Goal: Find specific page/section: Find specific page/section

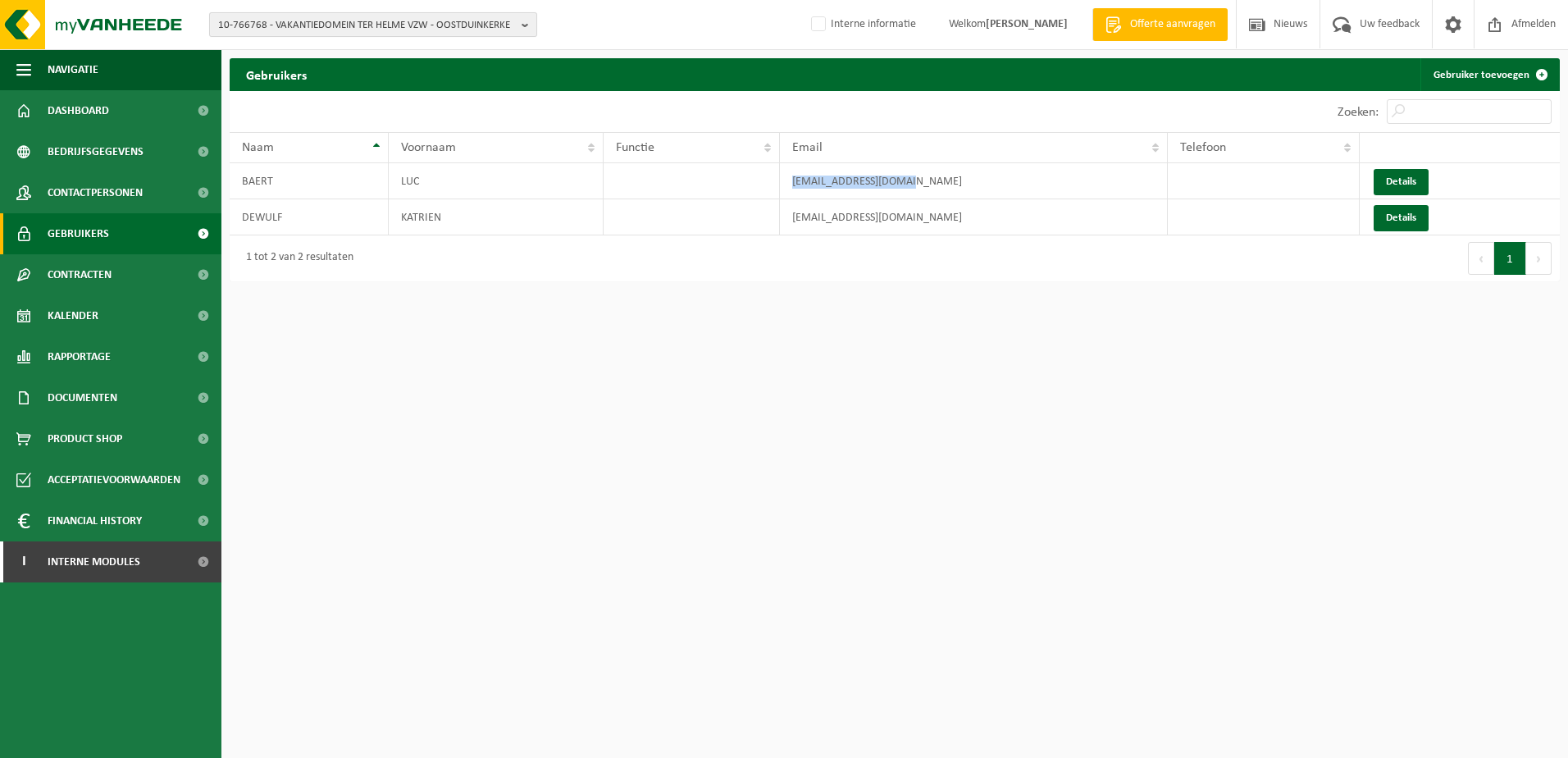
click at [366, 25] on span "10-766768 - VAKANTIEDOMEIN TER HELME VZW - OOSTDUINKERKE" at bounding box center [367, 25] width 297 height 25
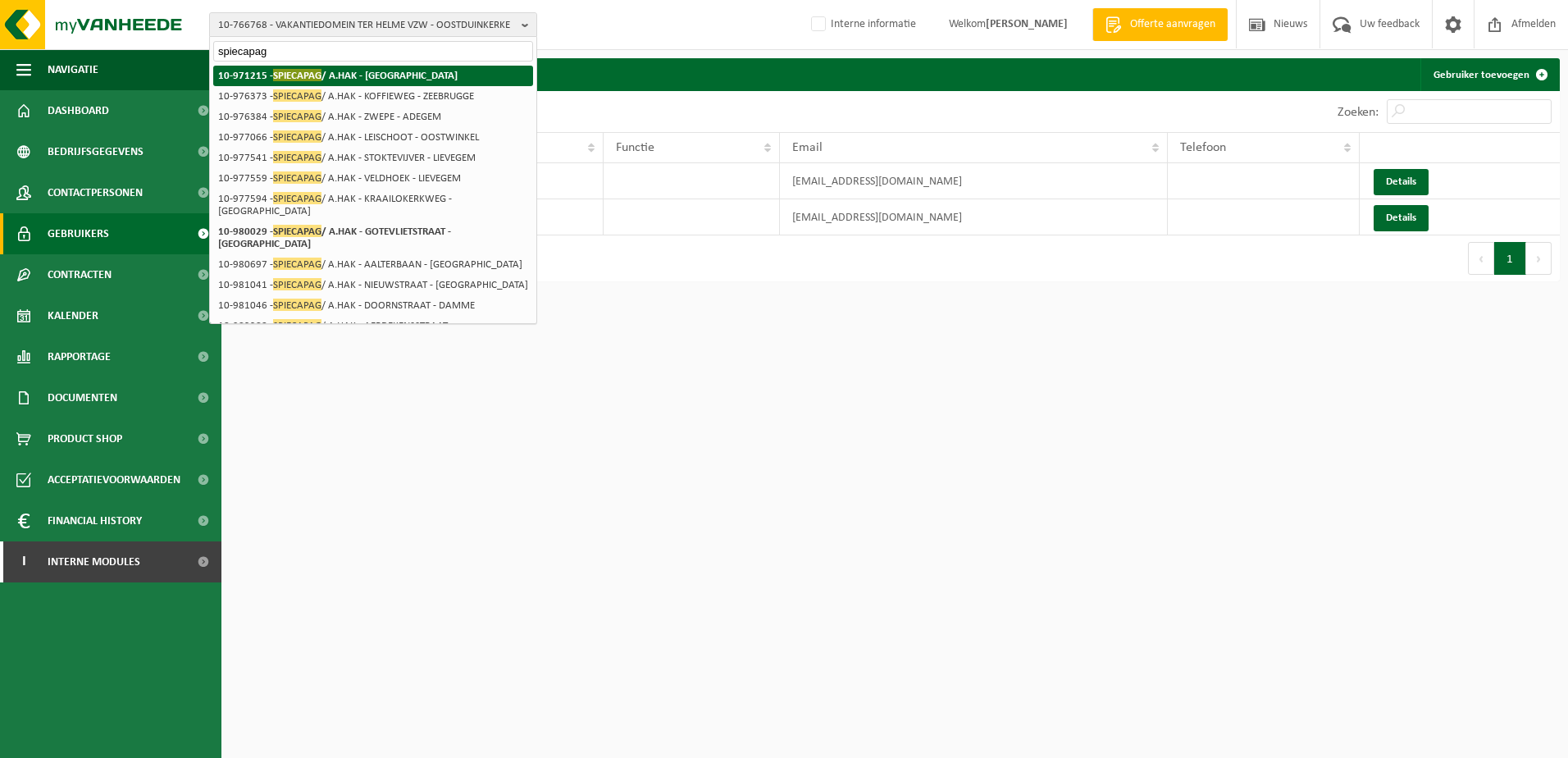
type input "spiecapag"
click at [379, 78] on strong "10-971215 - SPIECAPAG / A.HAK - [GEOGRAPHIC_DATA]" at bounding box center [338, 75] width 239 height 12
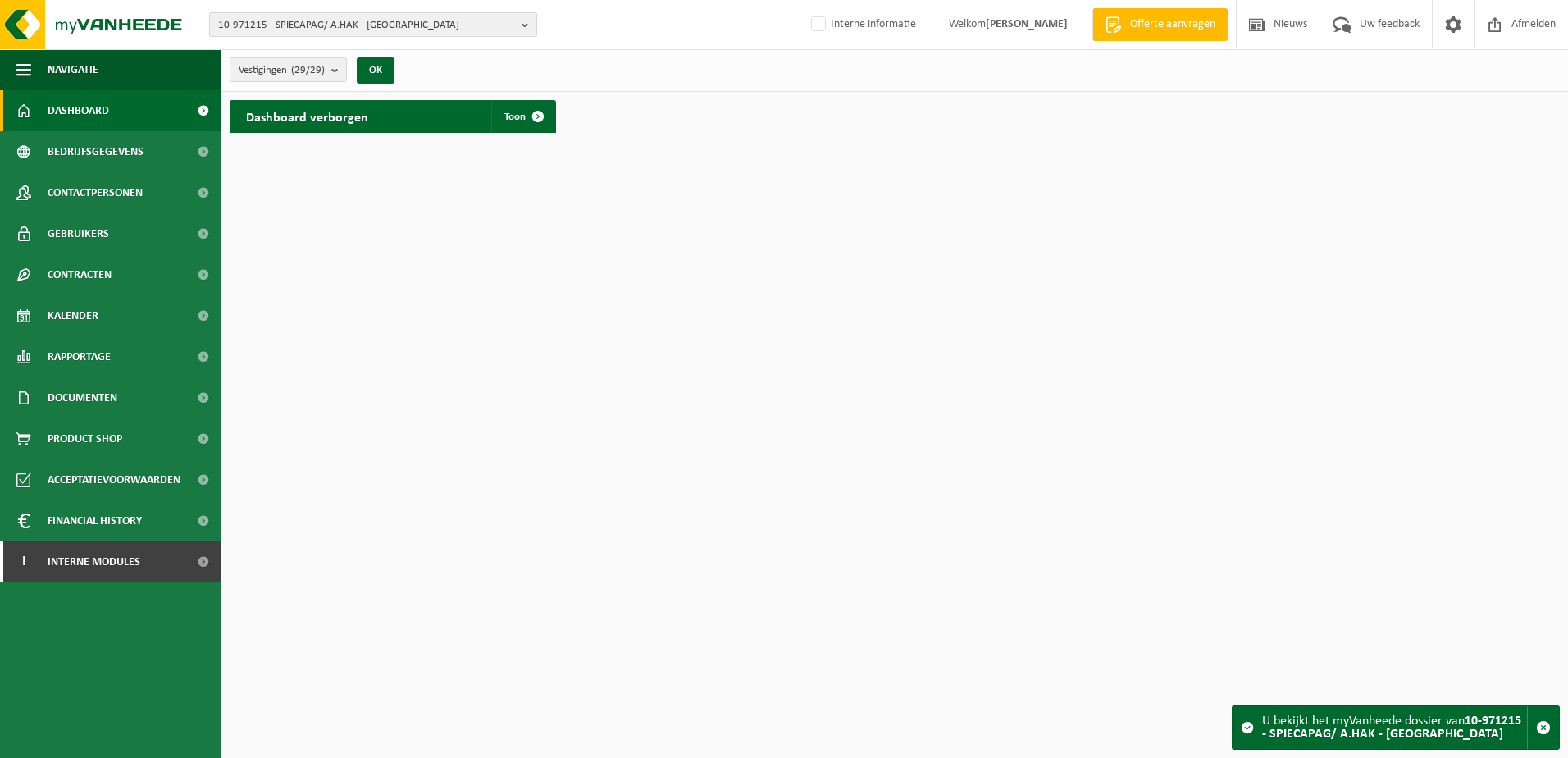
click at [367, 30] on span "10-971215 - SPIECAPAG/ A.HAK - [GEOGRAPHIC_DATA]" at bounding box center [367, 25] width 297 height 25
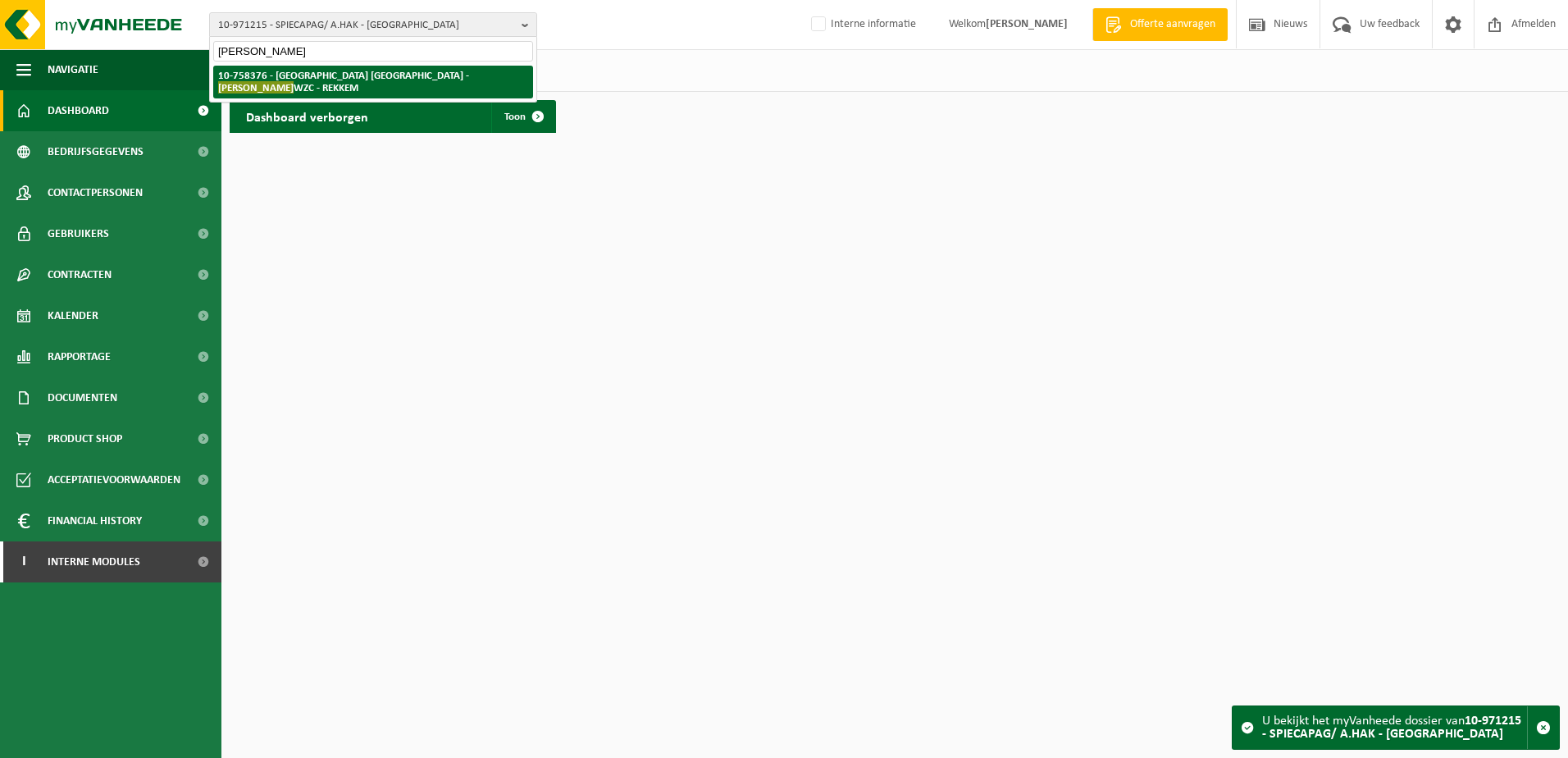
type input "[PERSON_NAME]"
click at [294, 82] on span "MANOIR FLEURI" at bounding box center [256, 88] width 76 height 12
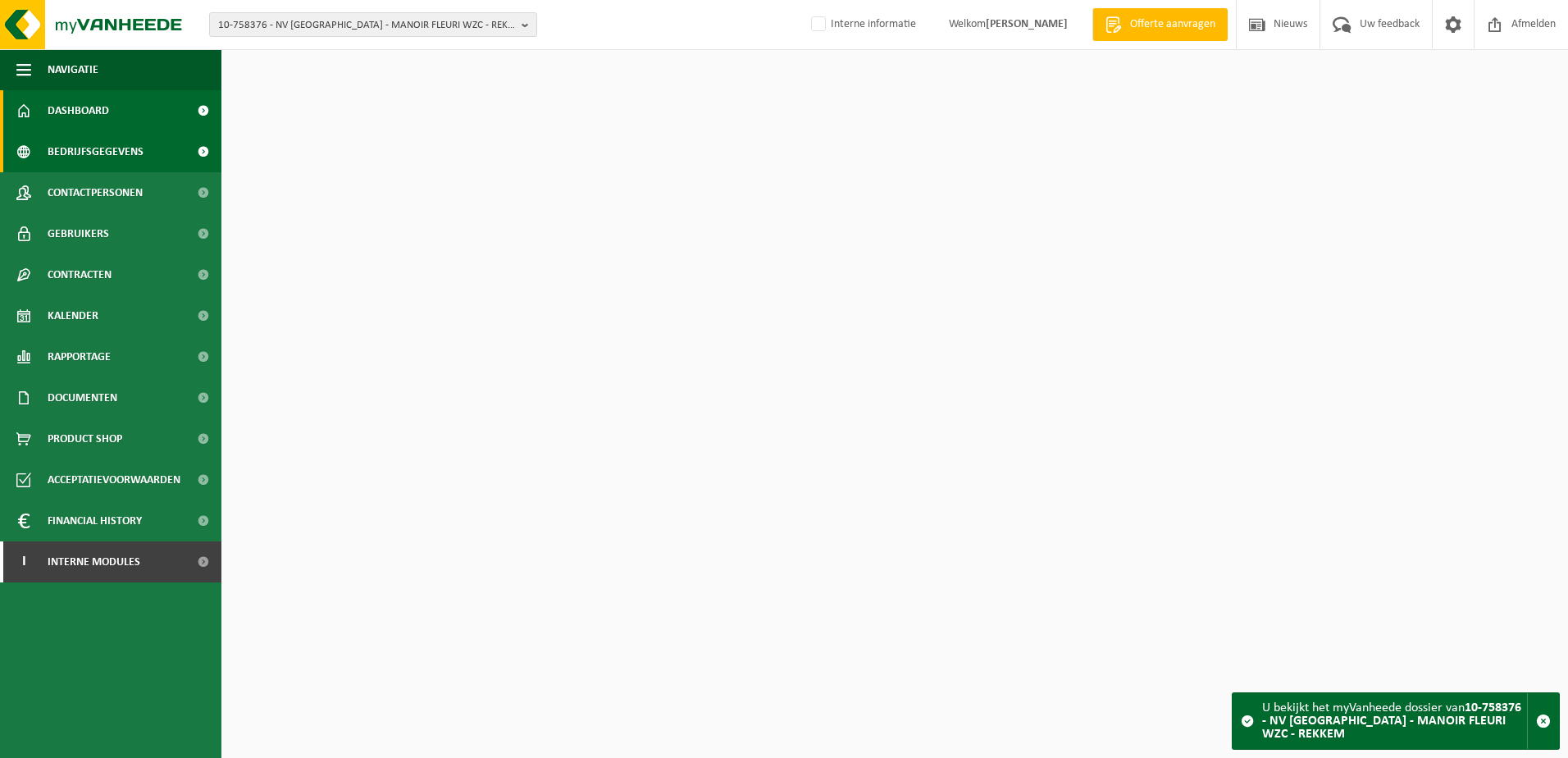
click at [124, 151] on span "Bedrijfsgegevens" at bounding box center [96, 151] width 96 height 41
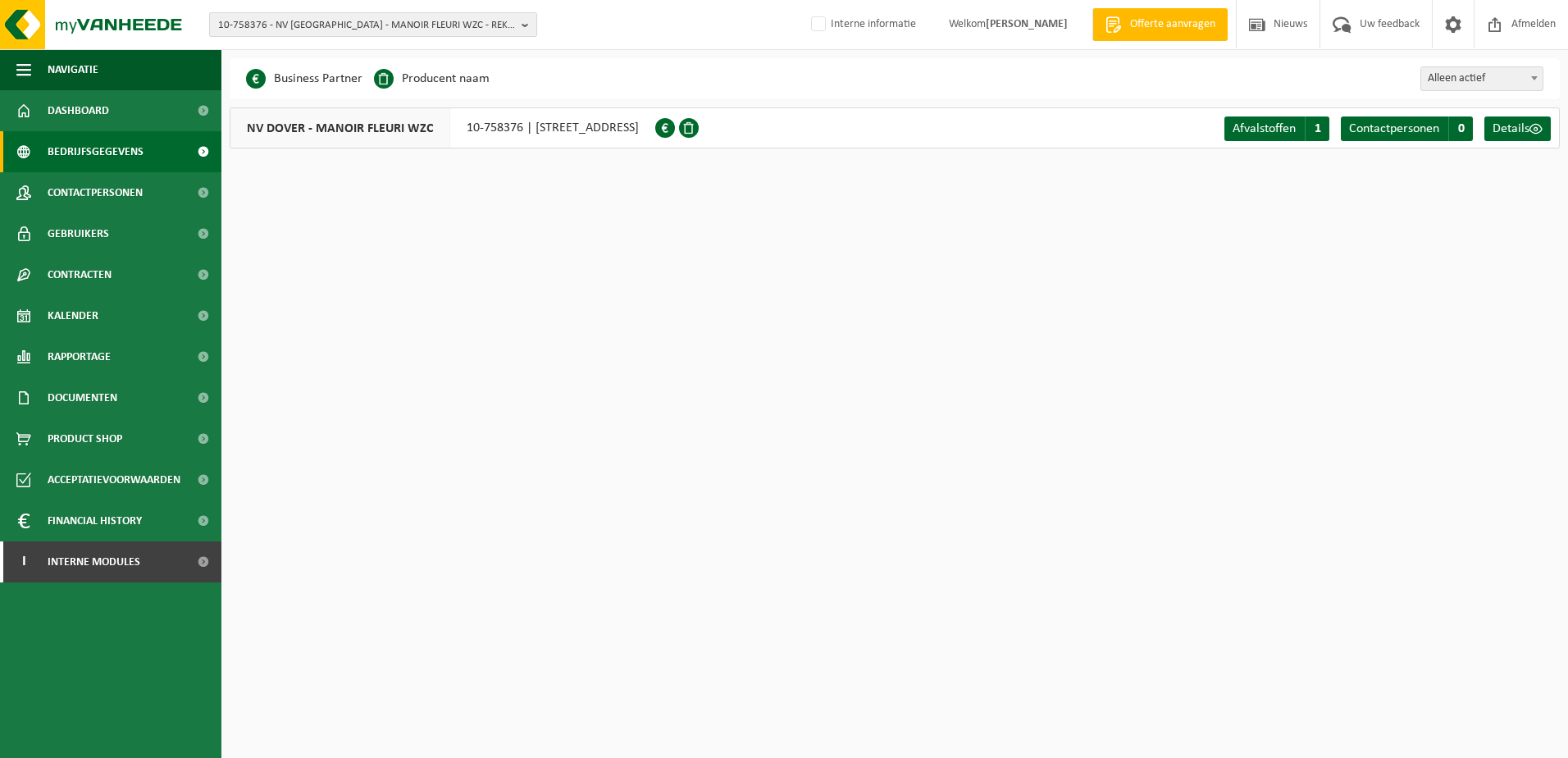
click at [282, 28] on span "10-758376 - NV DOVER - MANOIR FLEURI WZC - REKKEM" at bounding box center [367, 25] width 297 height 25
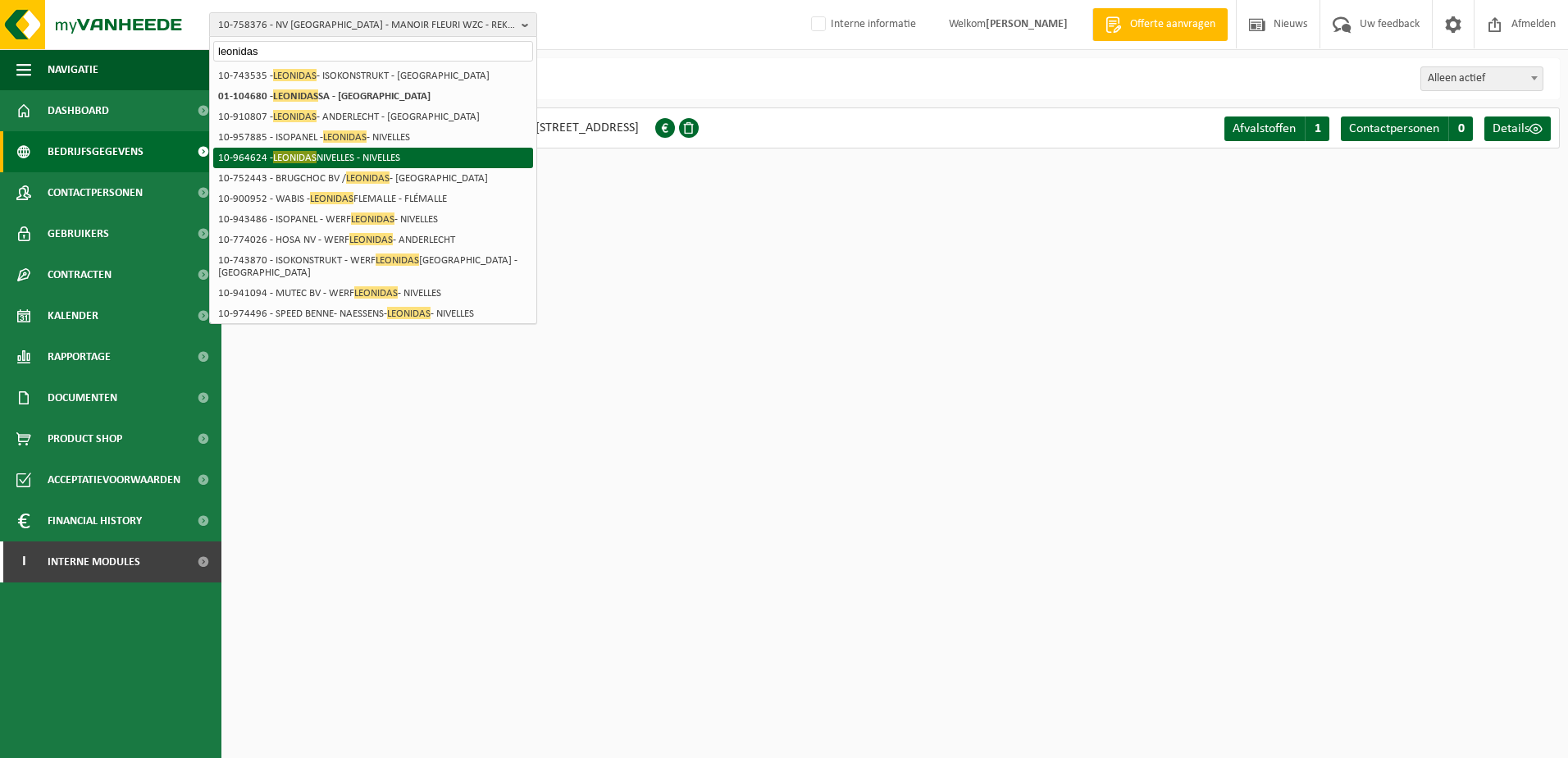
type input "leonidas"
click at [397, 150] on li "10-964624 - LEONIDAS NIVELLES - NIVELLES" at bounding box center [373, 157] width 320 height 21
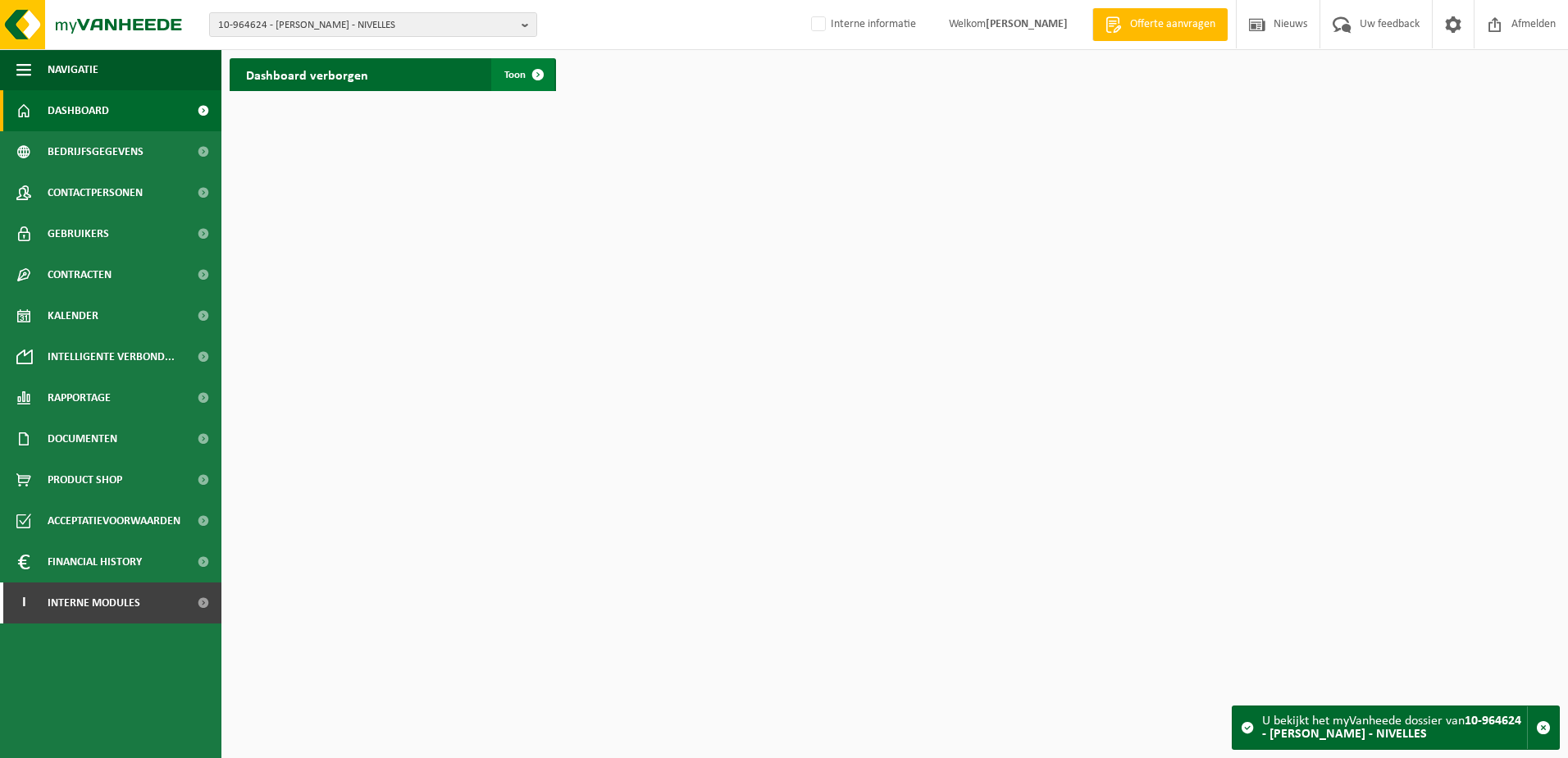
click at [541, 77] on span at bounding box center [538, 74] width 33 height 33
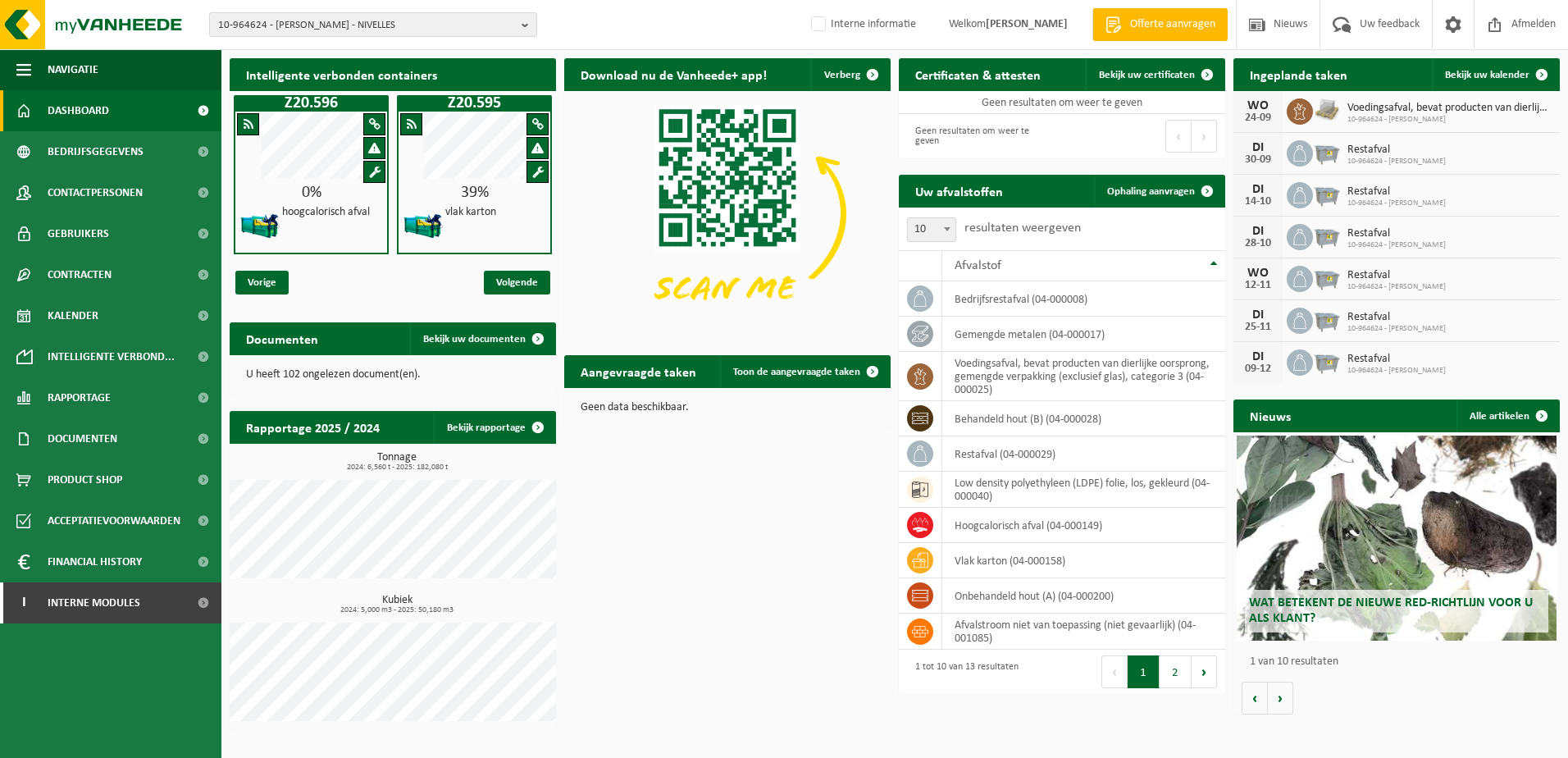
click at [476, 182] on div at bounding box center [474, 147] width 101 height 73
